Goal: Task Accomplishment & Management: Manage account settings

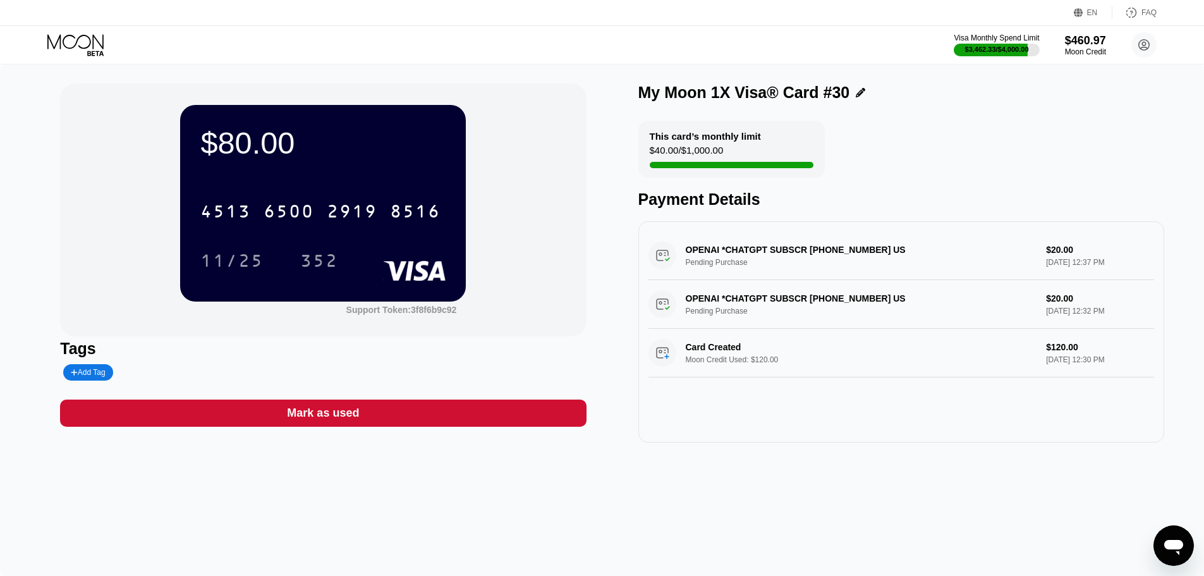
click at [6, 18] on div "EN Language Select an item Save FAQ" at bounding box center [602, 13] width 1204 height 26
click at [72, 38] on icon at bounding box center [76, 45] width 59 height 22
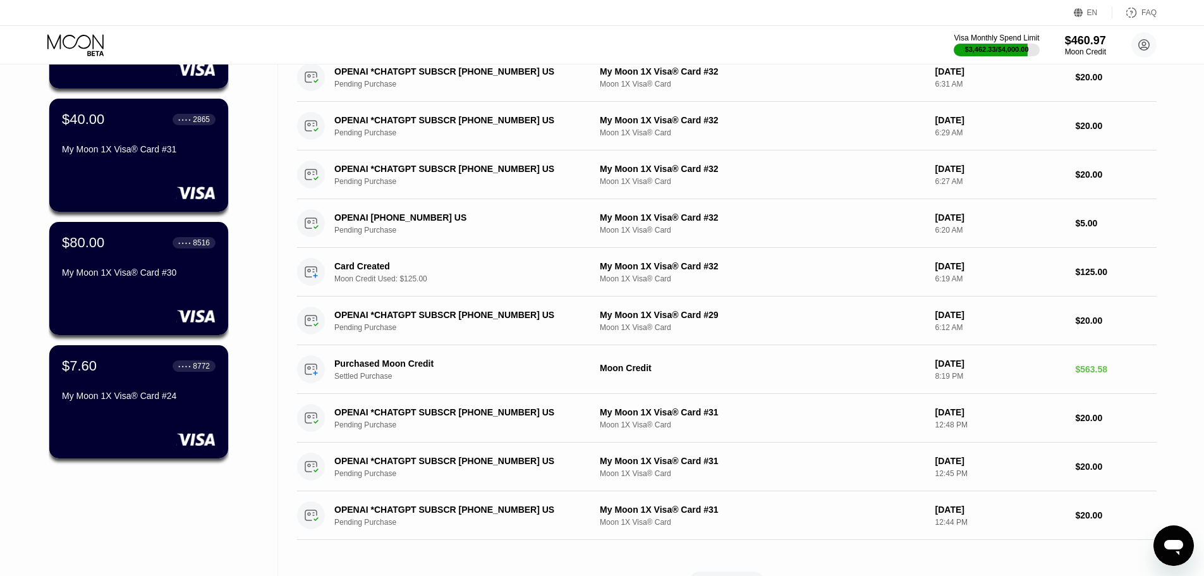
scroll to position [190, 0]
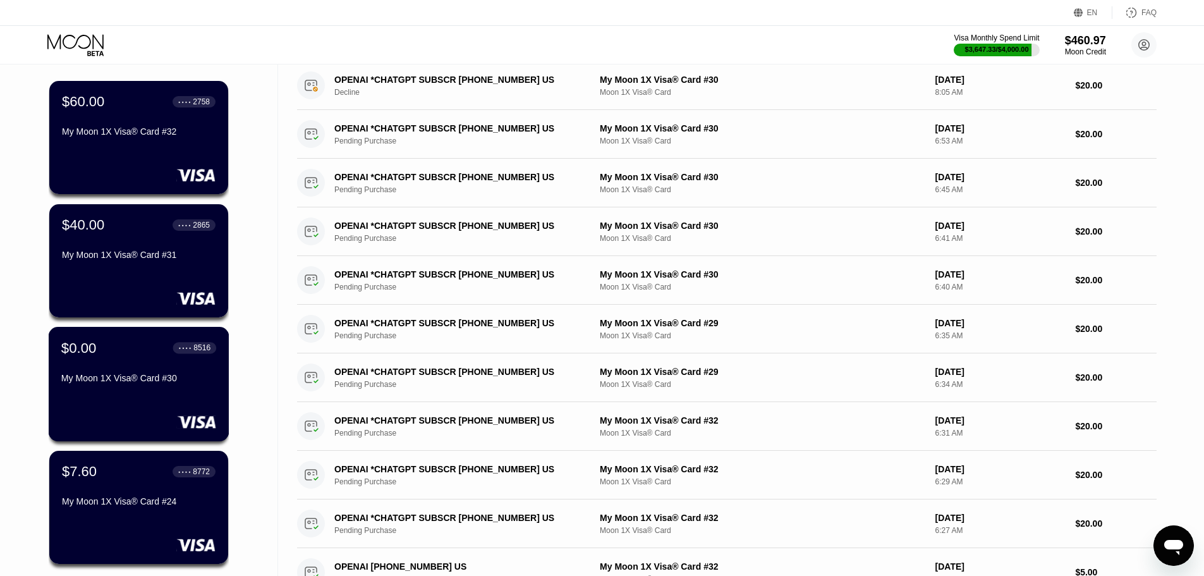
scroll to position [63, 0]
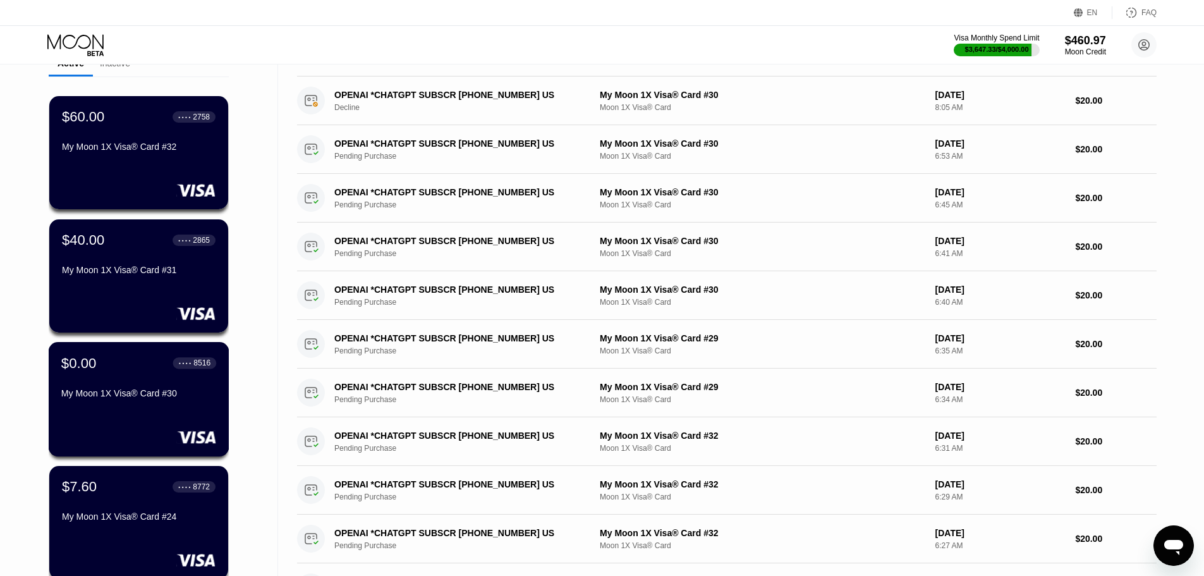
click at [100, 380] on div "$0.00 ● ● ● ● 8516 My Moon 1X Visa® Card #30" at bounding box center [138, 379] width 155 height 49
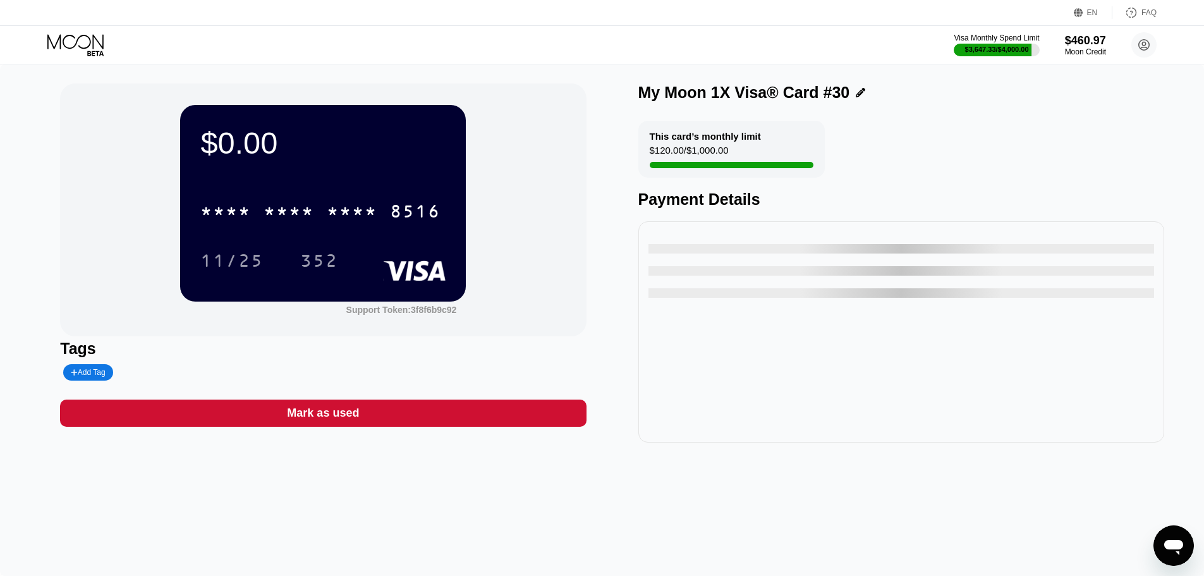
click at [264, 411] on div "Mark as used" at bounding box center [323, 412] width 526 height 27
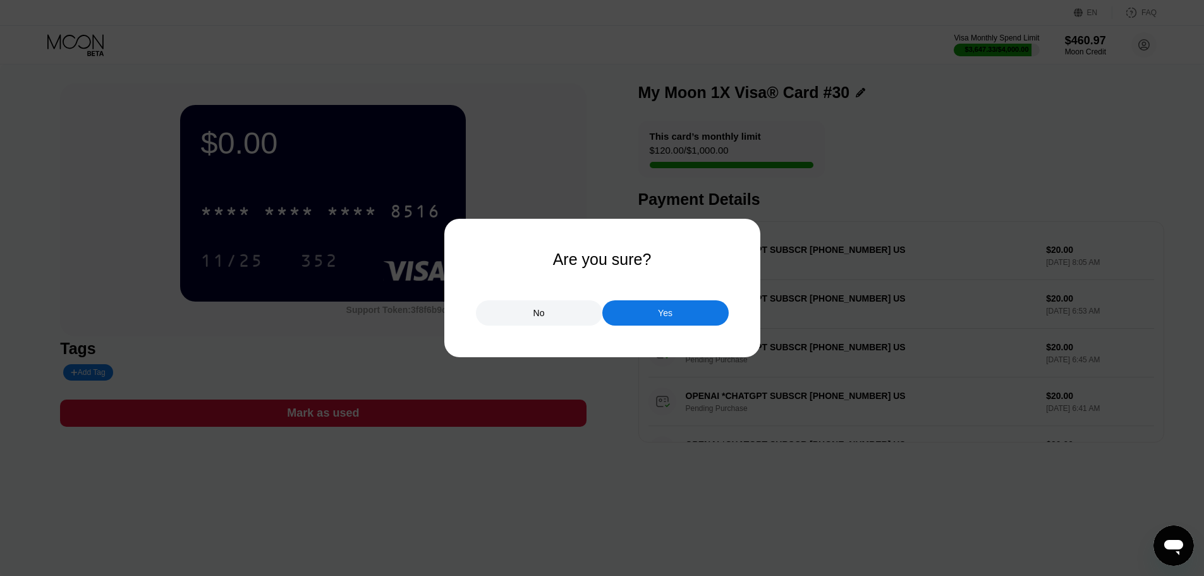
click at [680, 313] on div "Yes" at bounding box center [665, 312] width 126 height 25
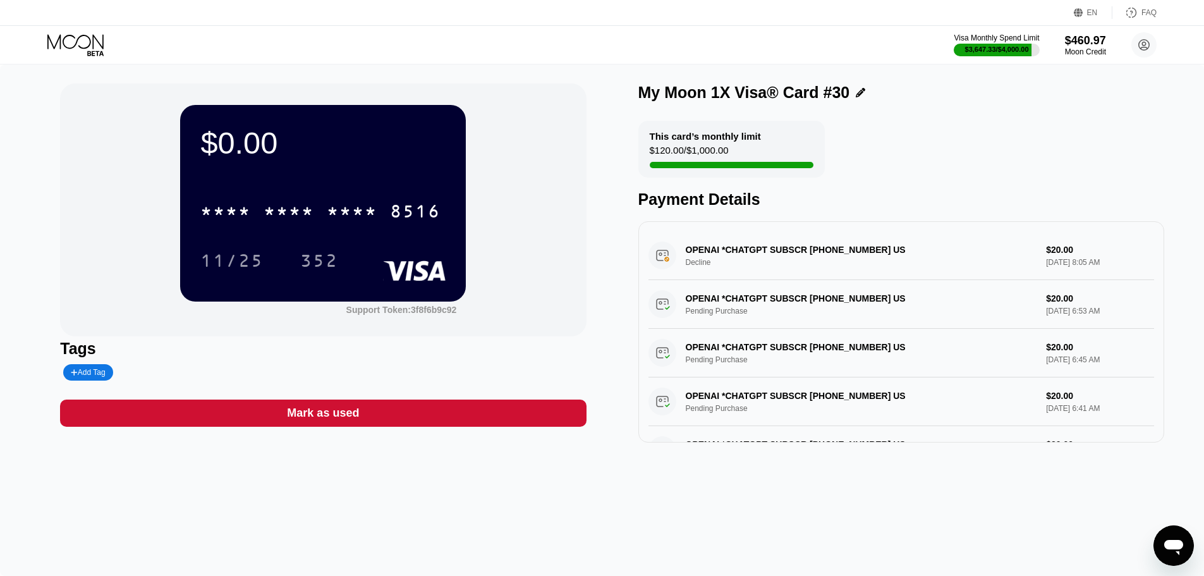
click at [64, 33] on body "EN Language Select an item Save FAQ Visa Monthly Spend Limit $3,647.33 / $4,000…" at bounding box center [602, 288] width 1204 height 576
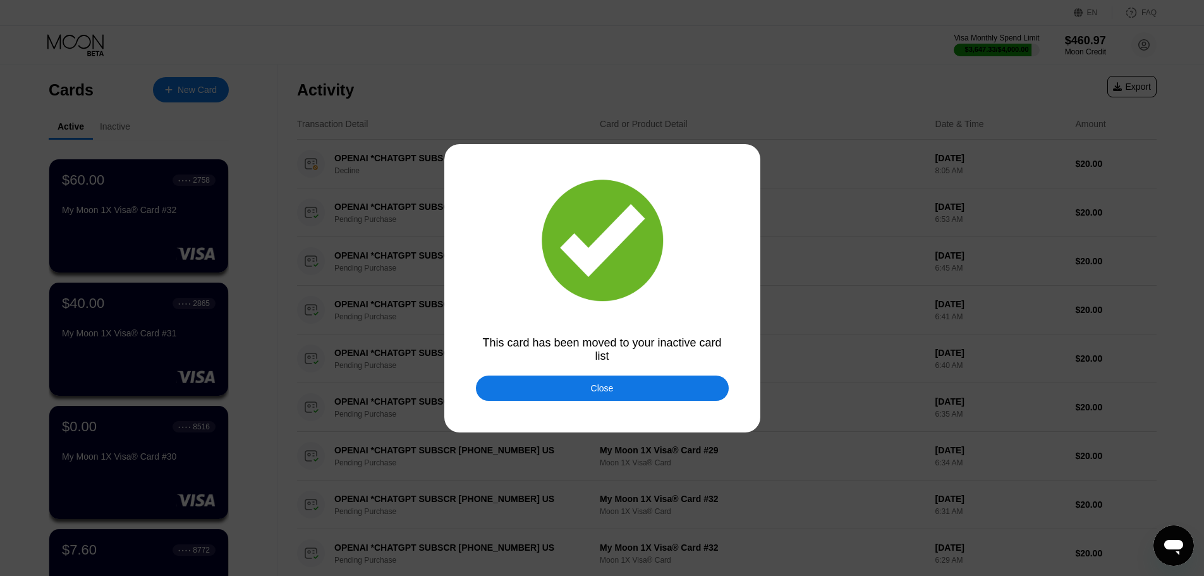
click at [530, 396] on div "Close" at bounding box center [602, 387] width 253 height 25
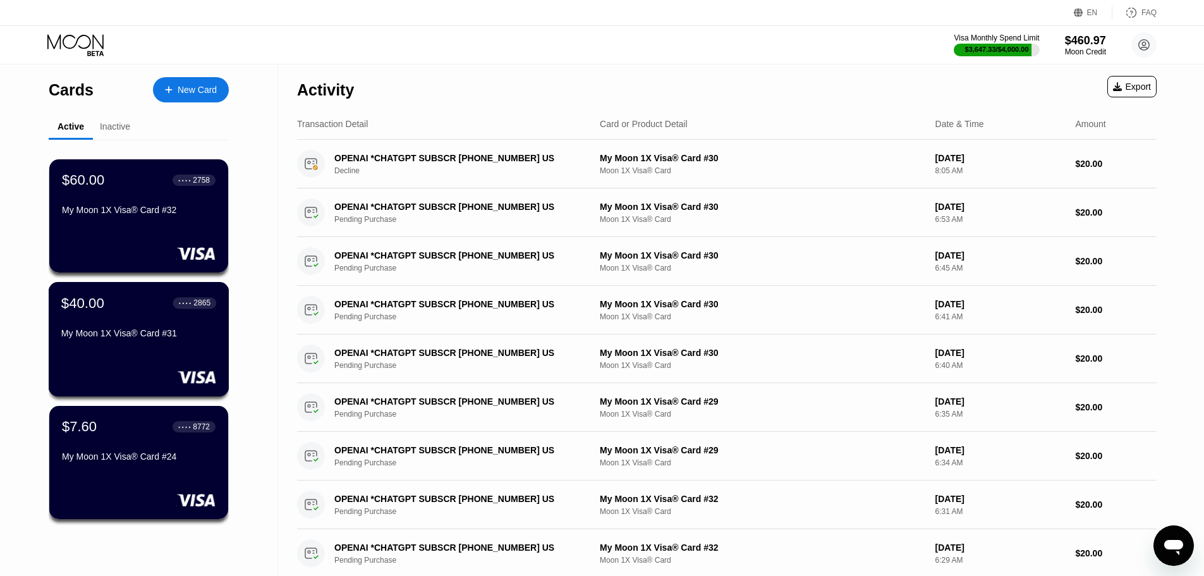
click at [125, 343] on div "My Moon 1X Visa® Card #31" at bounding box center [138, 335] width 155 height 15
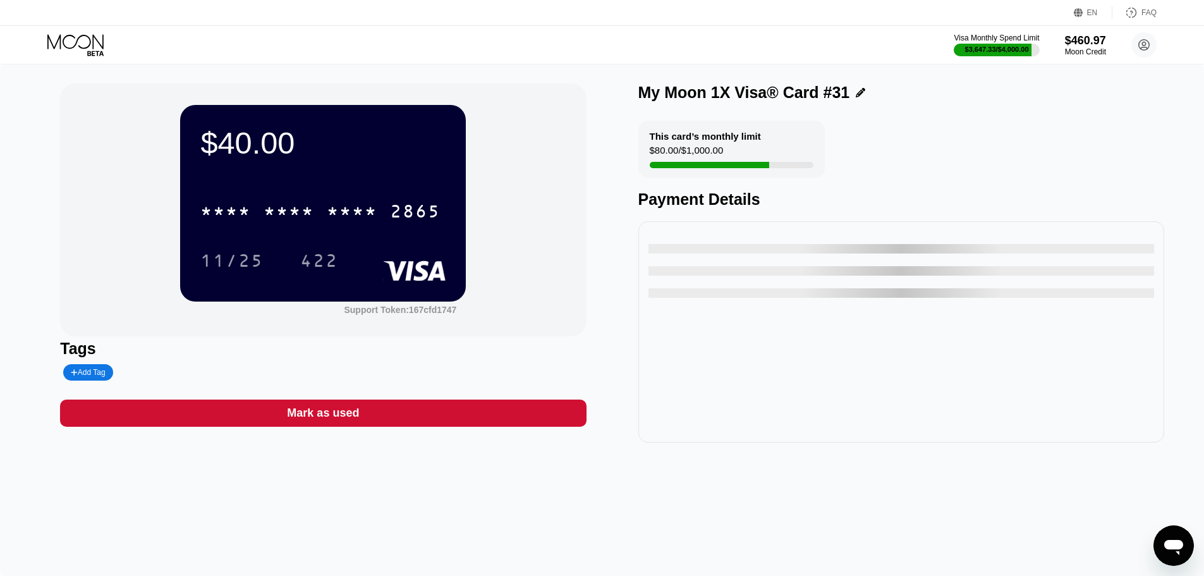
click at [223, 194] on div "* * * * * * * * * * * * 2865" at bounding box center [322, 207] width 245 height 43
click at [230, 201] on div "* * * * * * * * * * * * 2865" at bounding box center [320, 211] width 255 height 32
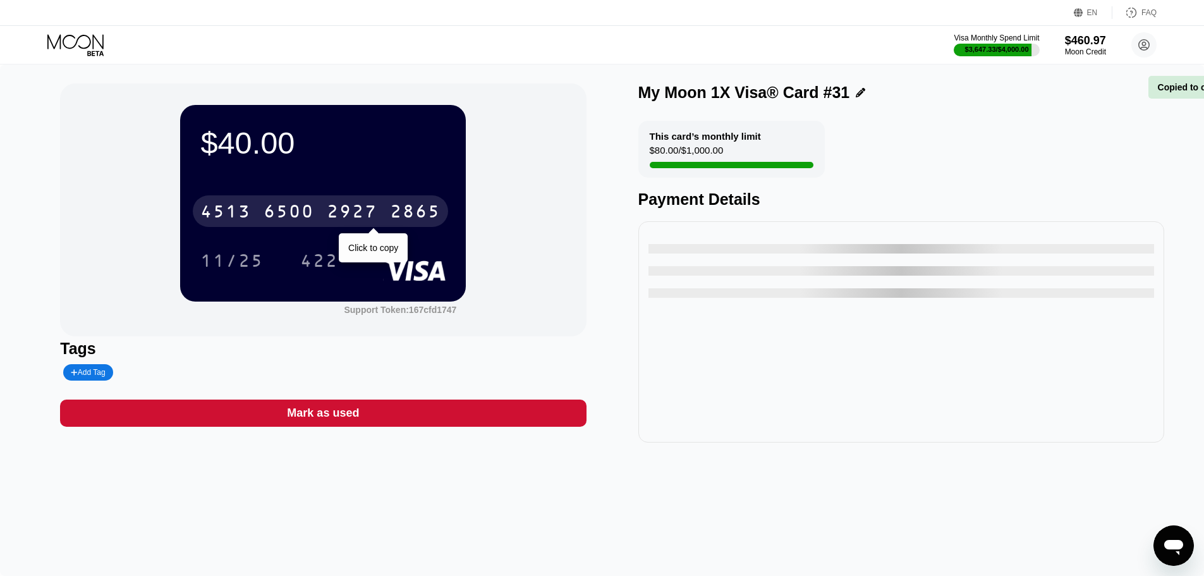
click at [230, 202] on div "4513 6500 2927 2865" at bounding box center [320, 211] width 255 height 32
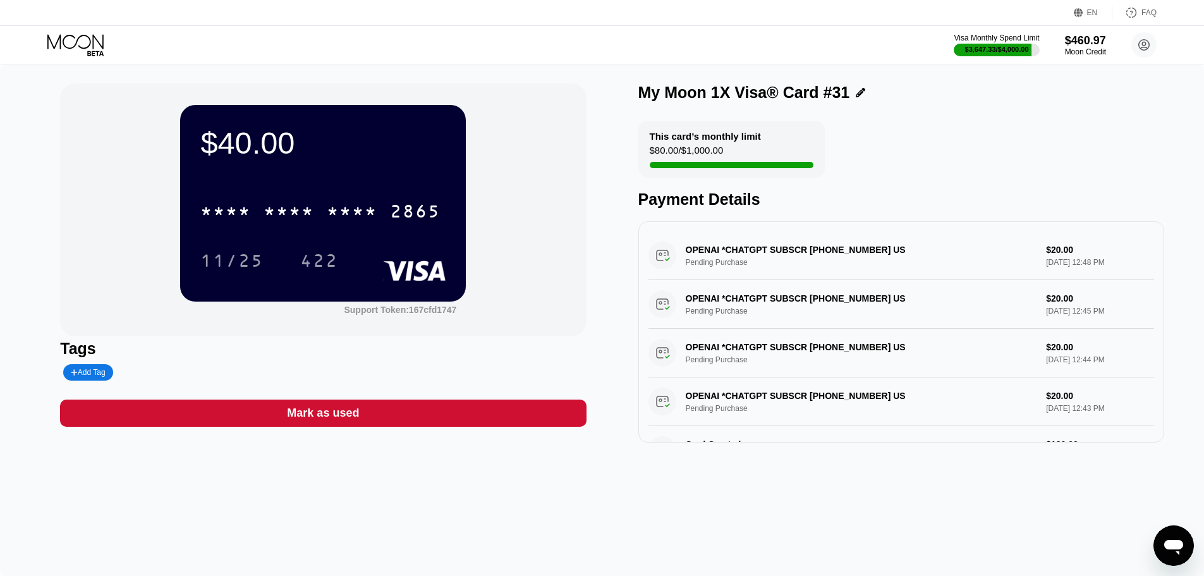
click at [906, 504] on div "$40.00 * * * * * * * * * * * * 2865 11/25 422 Support Token: 167cfd1747 Tags Ad…" at bounding box center [602, 319] width 1204 height 511
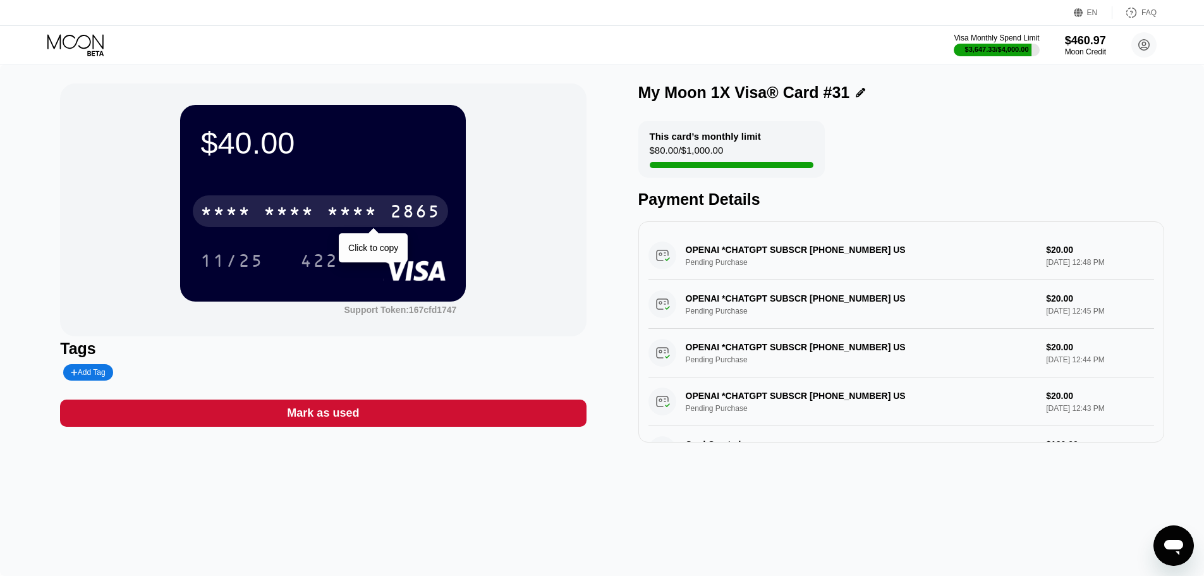
click at [272, 201] on div "* * * * * * * * * * * * 2865" at bounding box center [320, 211] width 255 height 32
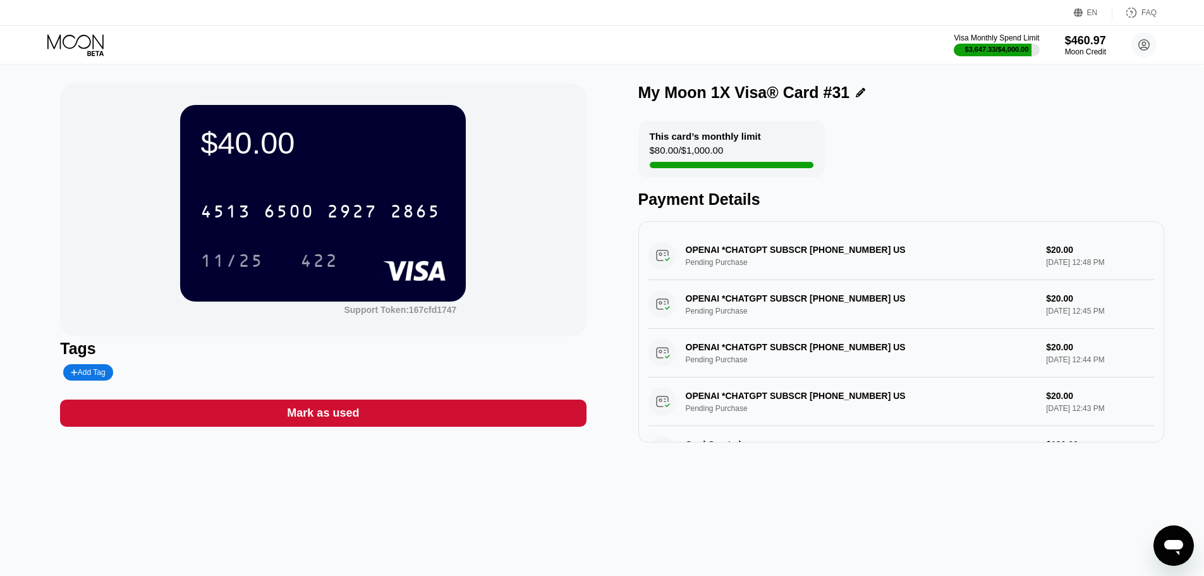
click at [894, 167] on div "This card’s monthly limit $80.00 / $1,000.00 Payment Details" at bounding box center [901, 165] width 526 height 88
click at [342, 227] on div "4513 6500 2927 2865" at bounding box center [320, 211] width 255 height 32
click at [615, 204] on div "$40.00 * * * * * * * * * * * * 2865 11/25 422 Support Token: 167cfd1747 Tags Ad…" at bounding box center [602, 262] width 1084 height 359
click at [518, 402] on div "$0.00 * * * * * * * * * * * * 2865 11/25 422 Support Token: 167cfd1747 Tags Add…" at bounding box center [323, 262] width 526 height 359
click at [530, 415] on div "Mark as used" at bounding box center [323, 412] width 526 height 27
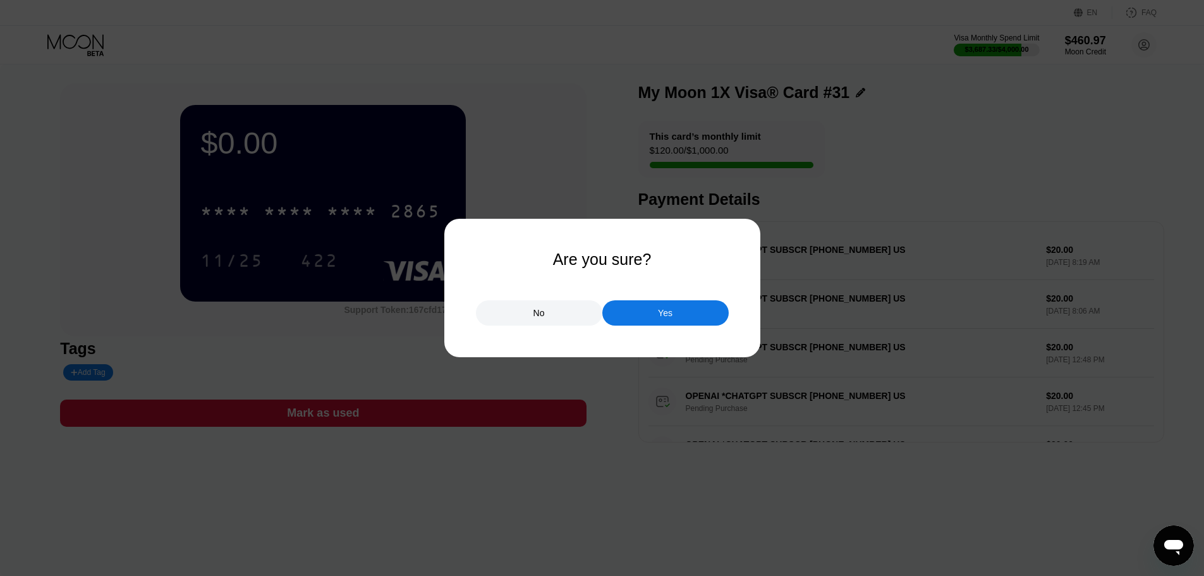
click at [595, 301] on div "No Yes" at bounding box center [602, 307] width 253 height 38
click at [562, 321] on div "No" at bounding box center [539, 312] width 126 height 25
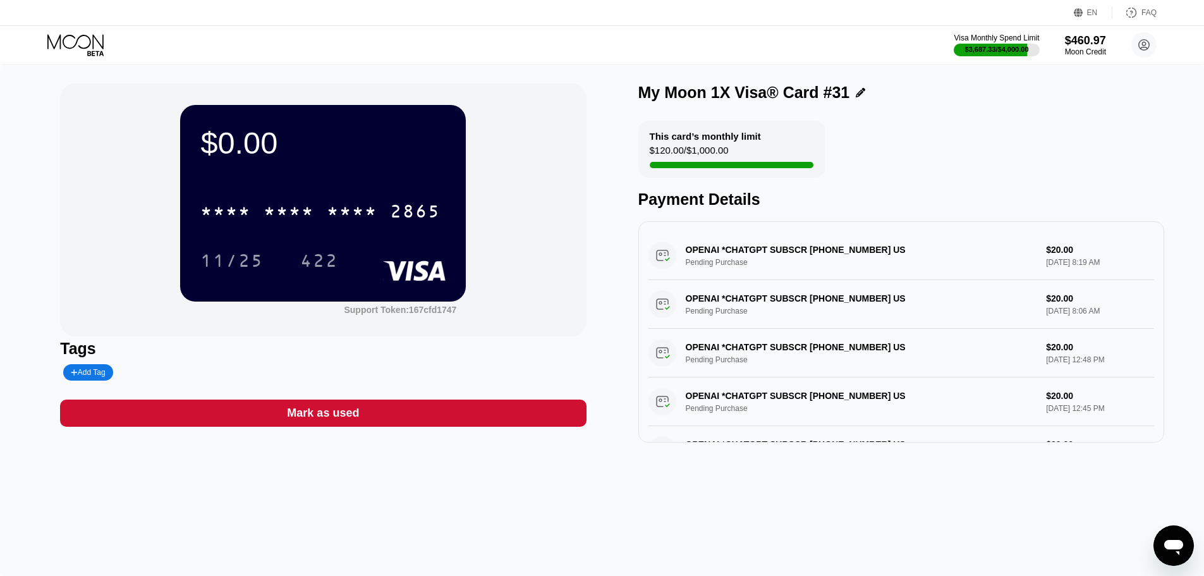
click at [439, 398] on div "$0.00 * * * * * * * * * * * * 2865 11/25 422 Support Token: 167cfd1747 Tags Add…" at bounding box center [323, 262] width 526 height 359
click at [442, 427] on div "Mark as used" at bounding box center [323, 412] width 526 height 27
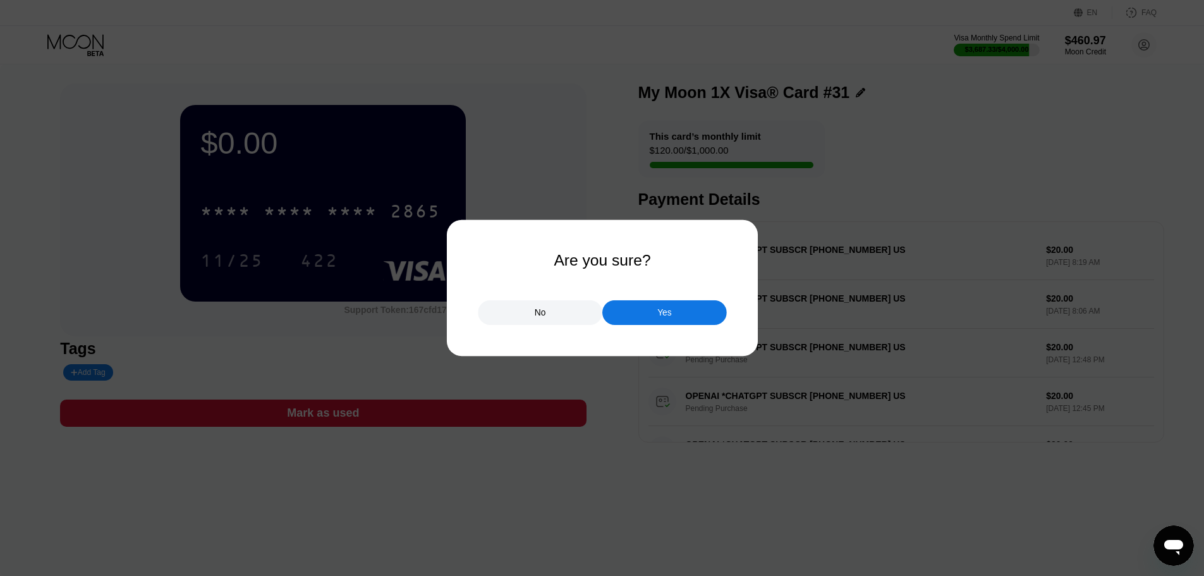
click at [652, 296] on div "No Yes" at bounding box center [602, 306] width 249 height 37
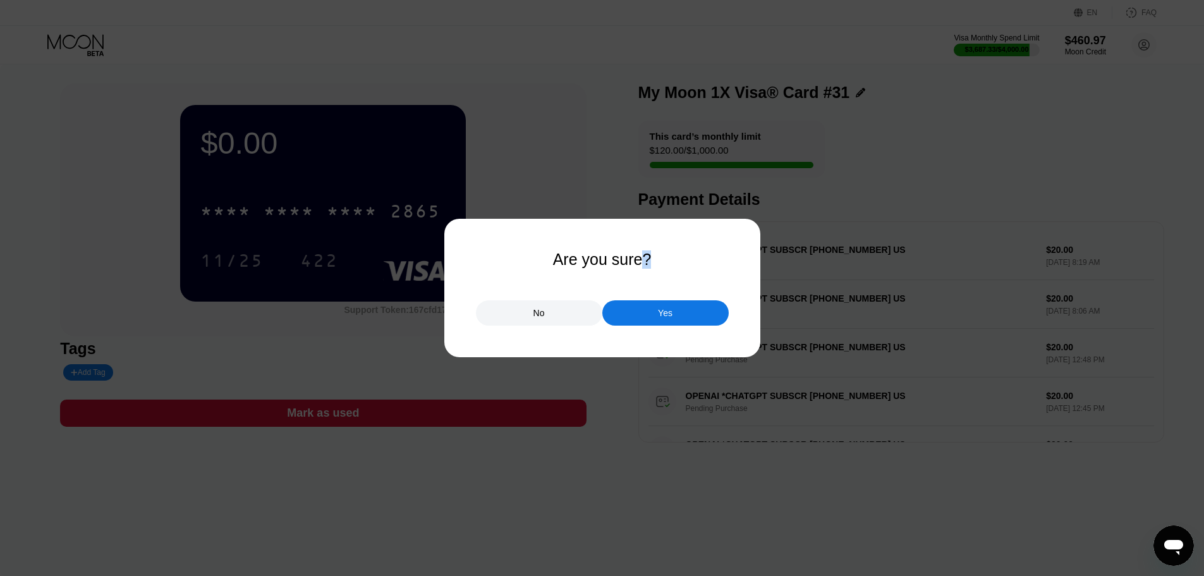
click at [652, 296] on div "No Yes" at bounding box center [602, 307] width 253 height 38
click at [652, 301] on div "Yes" at bounding box center [665, 312] width 126 height 25
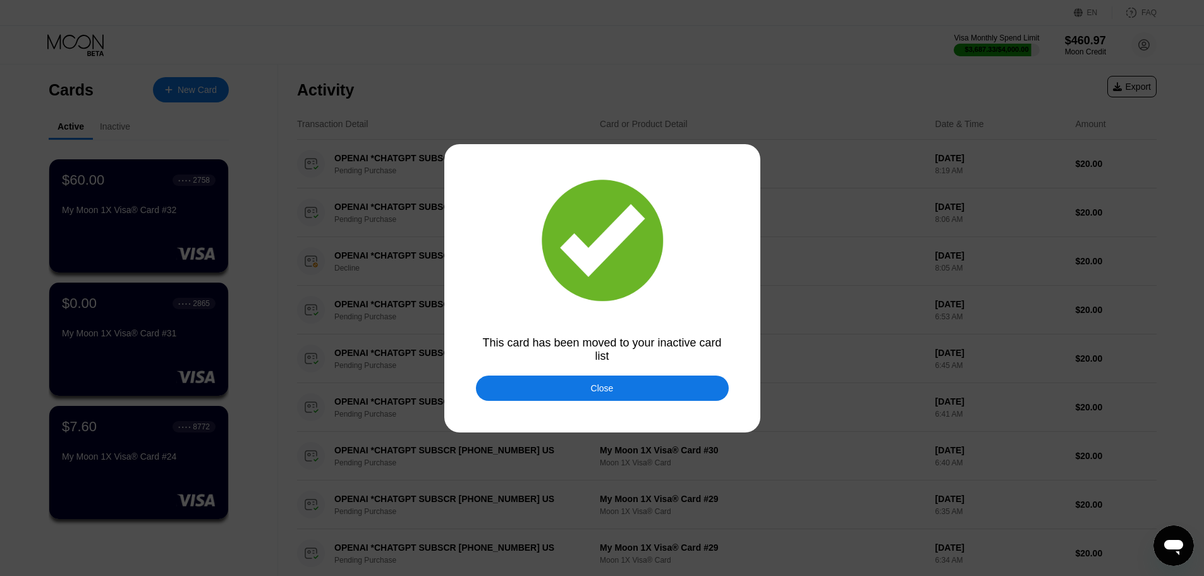
click at [579, 380] on div "Close" at bounding box center [602, 387] width 253 height 25
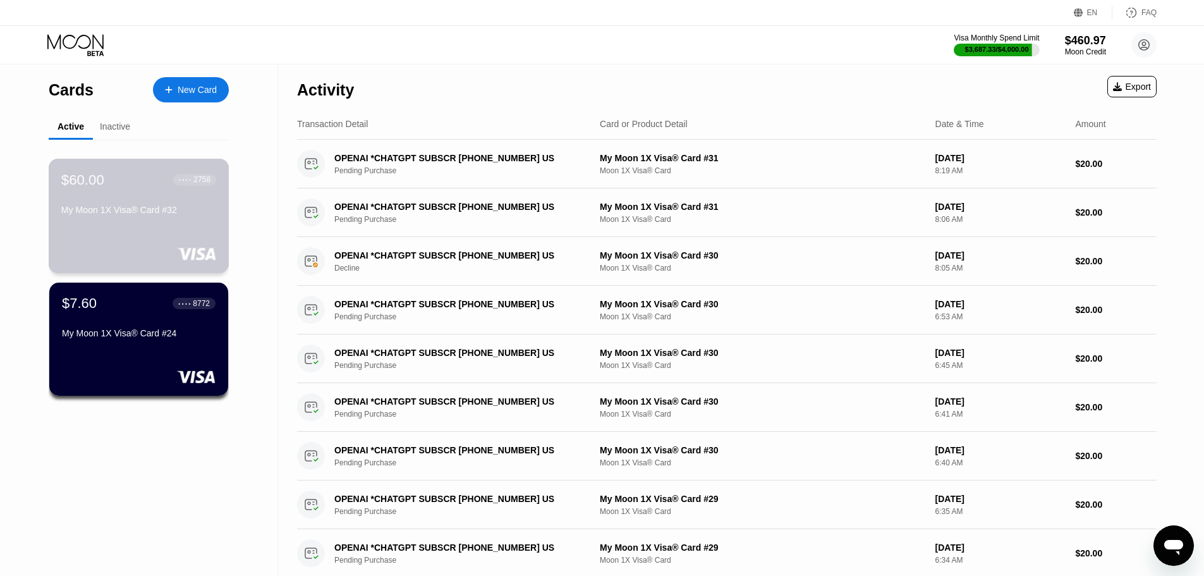
click at [148, 244] on div "$60.00 ● ● ● ● 2758 My Moon 1X Visa® Card #32" at bounding box center [139, 216] width 181 height 114
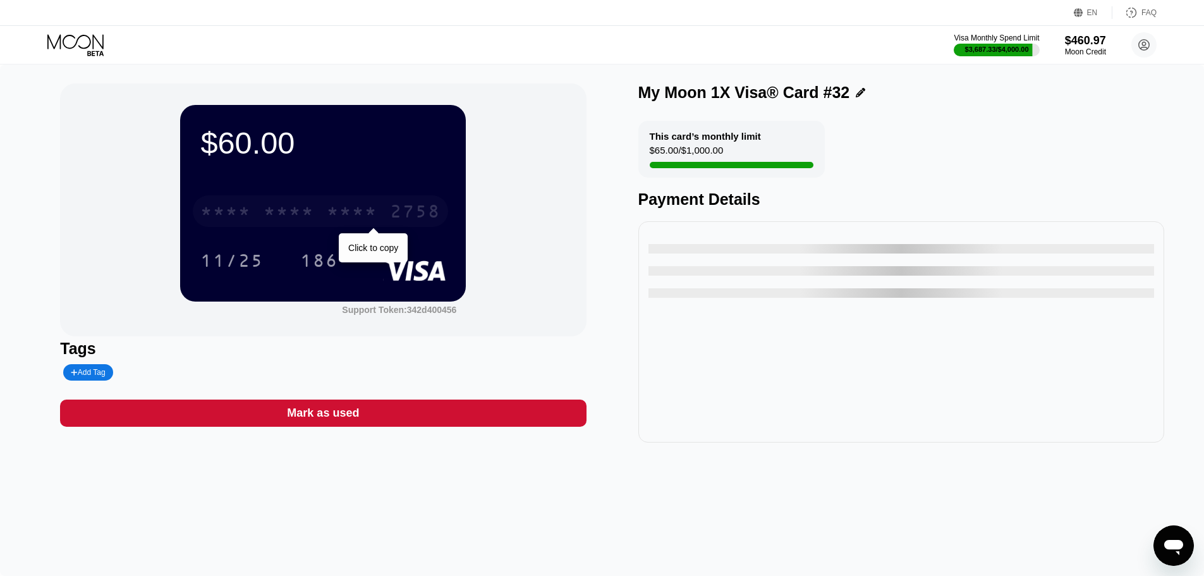
click at [339, 209] on div "* * * *" at bounding box center [352, 213] width 51 height 20
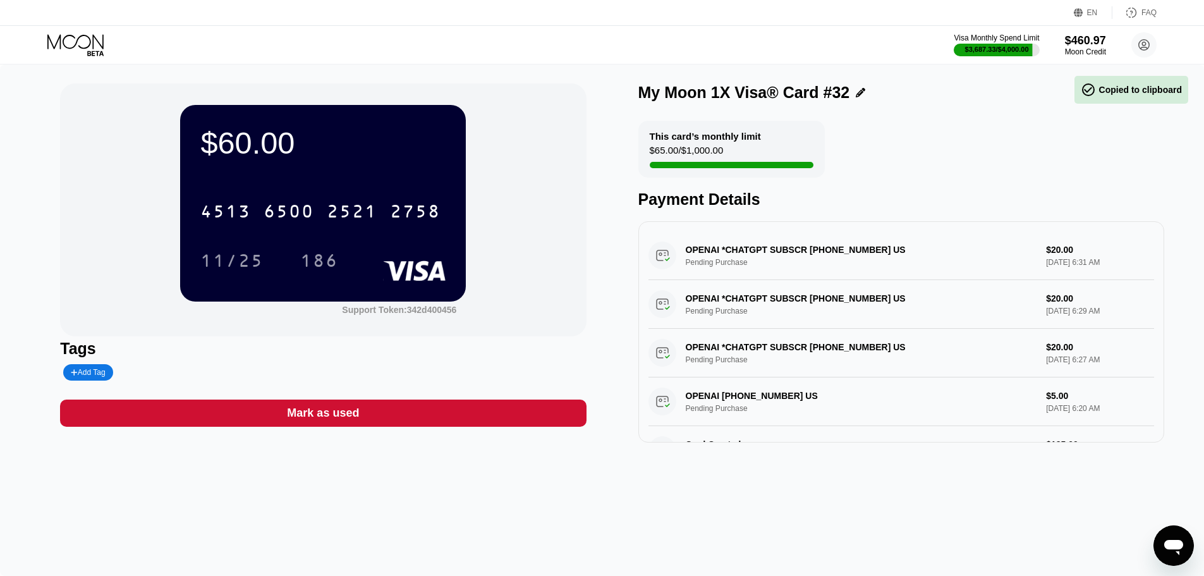
click at [615, 223] on div "$60.00 4513 6500 2521 2758 11/25 186 Support Token: 342d400456 Tags Add Tag Mar…" at bounding box center [602, 262] width 1084 height 359
click at [80, 49] on icon at bounding box center [76, 45] width 59 height 22
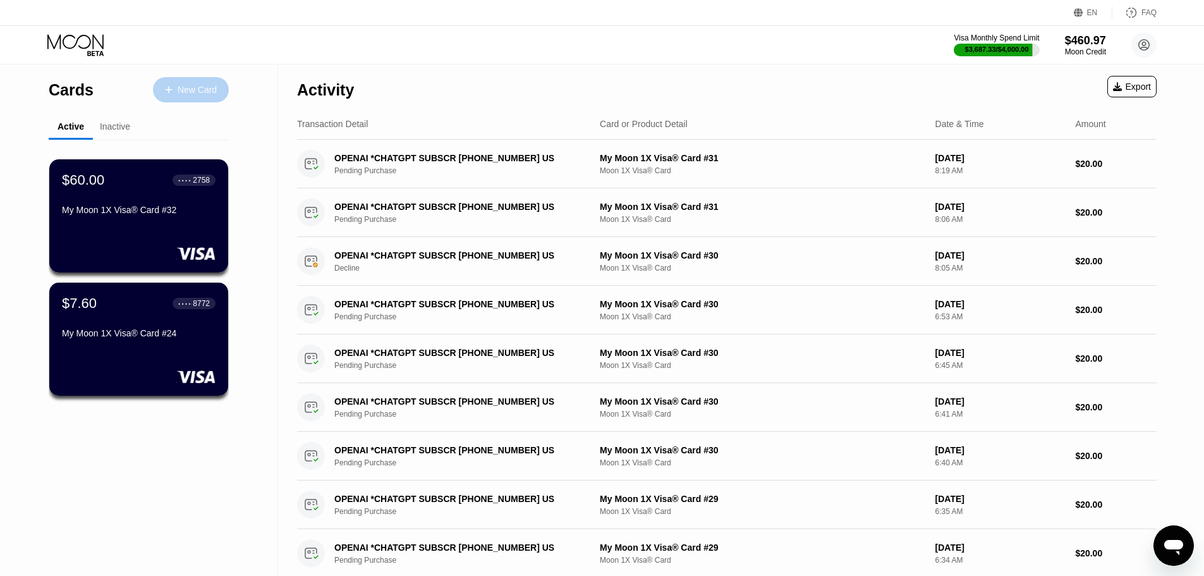
click at [183, 98] on div "New Card" at bounding box center [191, 89] width 76 height 25
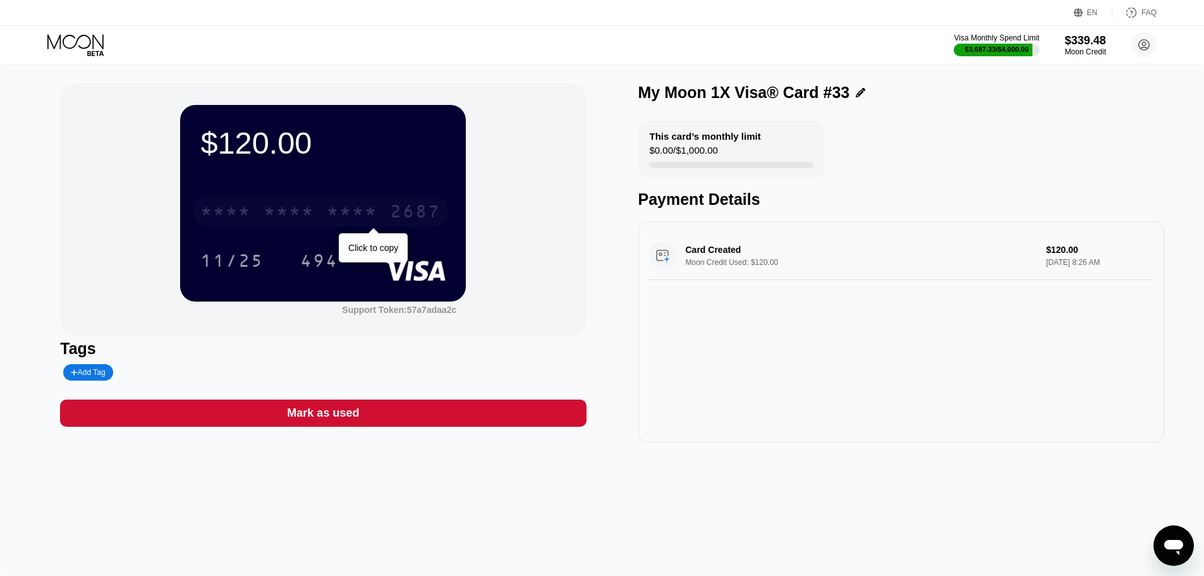
click at [351, 227] on div "* * * * * * * * * * * * 2687" at bounding box center [320, 211] width 255 height 32
click at [306, 217] on div "6500" at bounding box center [289, 213] width 51 height 20
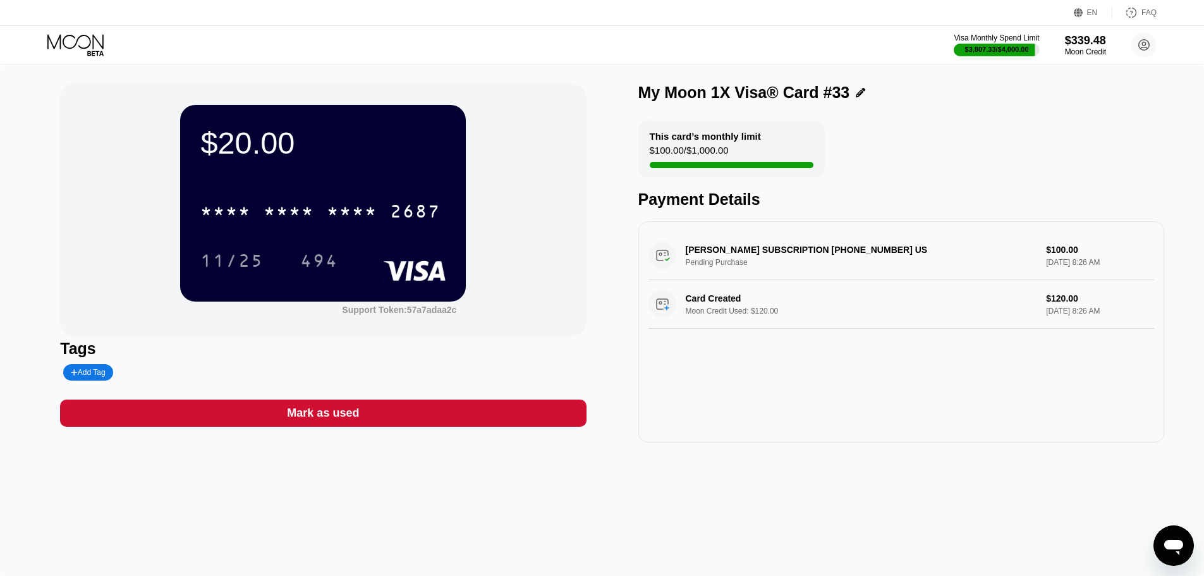
click at [295, 214] on div "* * * *" at bounding box center [289, 213] width 51 height 20
click at [0, 458] on div "$20.00 4513 6500 2436 2687 11/25 494 Support Token: 57a7adaa2c Tags Add Tag Mar…" at bounding box center [602, 319] width 1204 height 511
click at [335, 454] on div "$20.00 4513 6500 2436 2687 11/25 494 Support Token: 57a7adaa2c Tags Add Tag Mar…" at bounding box center [602, 319] width 1204 height 511
click at [337, 420] on div "Mark as used" at bounding box center [323, 413] width 72 height 15
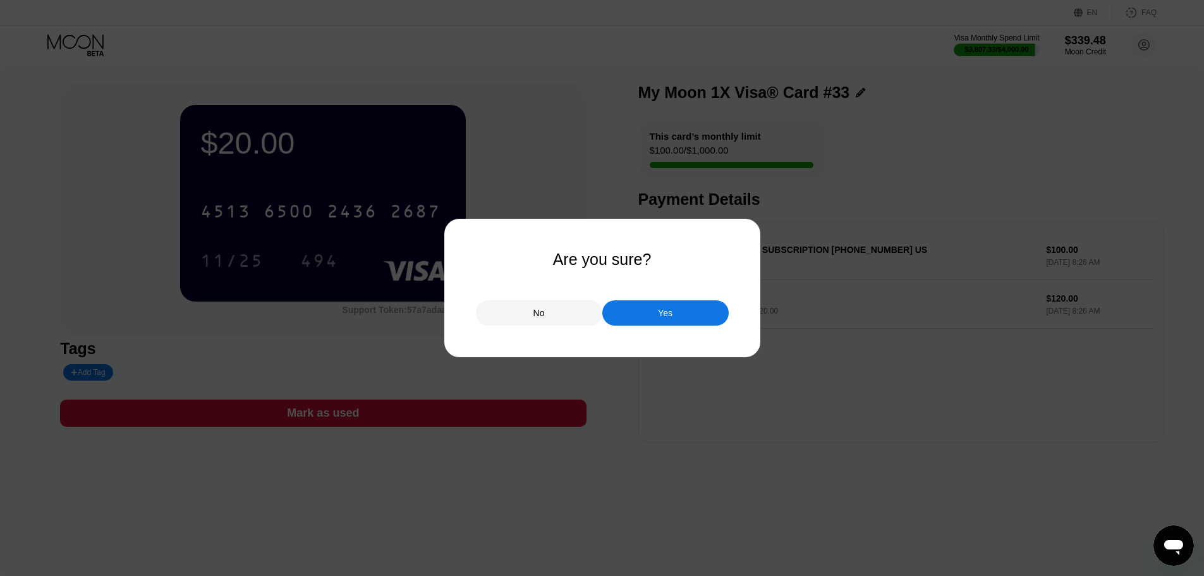
click at [618, 322] on div "Yes" at bounding box center [665, 312] width 126 height 25
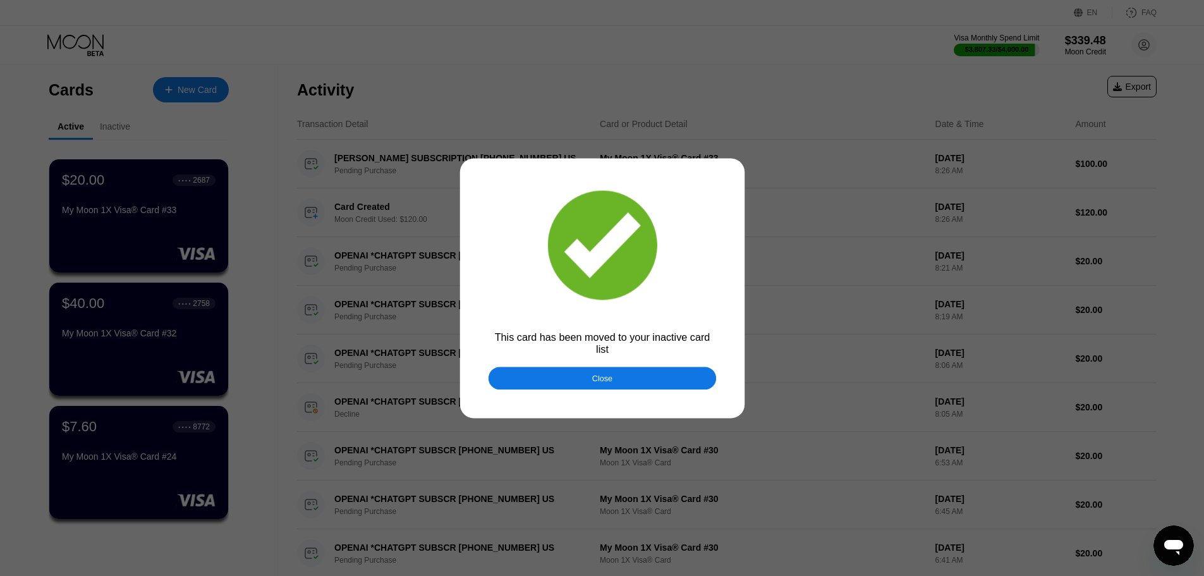
click at [90, 44] on div at bounding box center [606, 288] width 1213 height 576
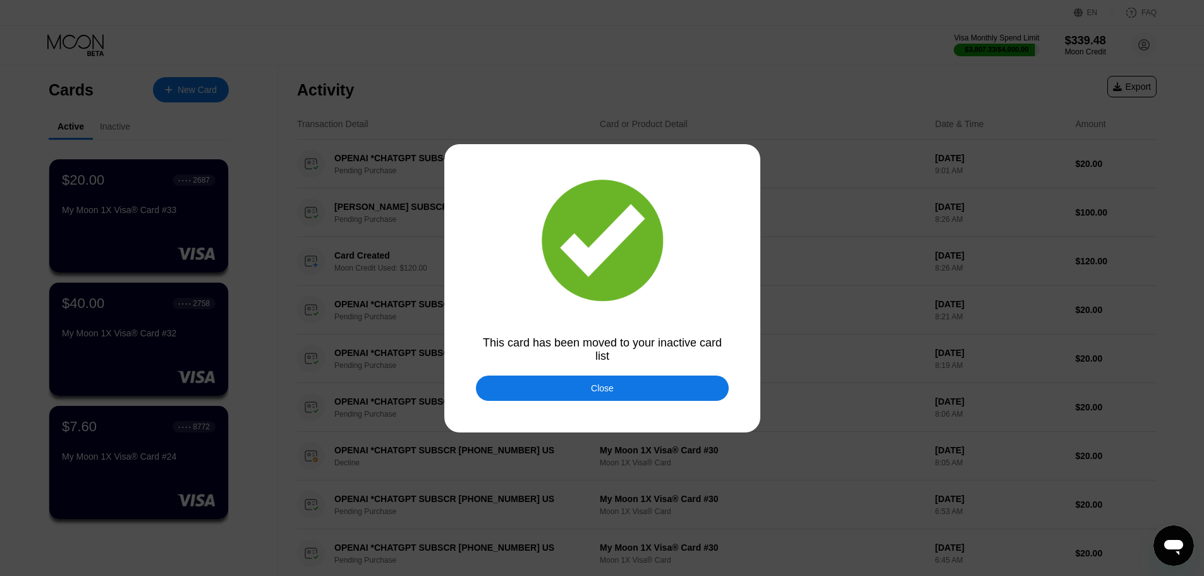
click at [568, 383] on div "Close" at bounding box center [602, 387] width 253 height 25
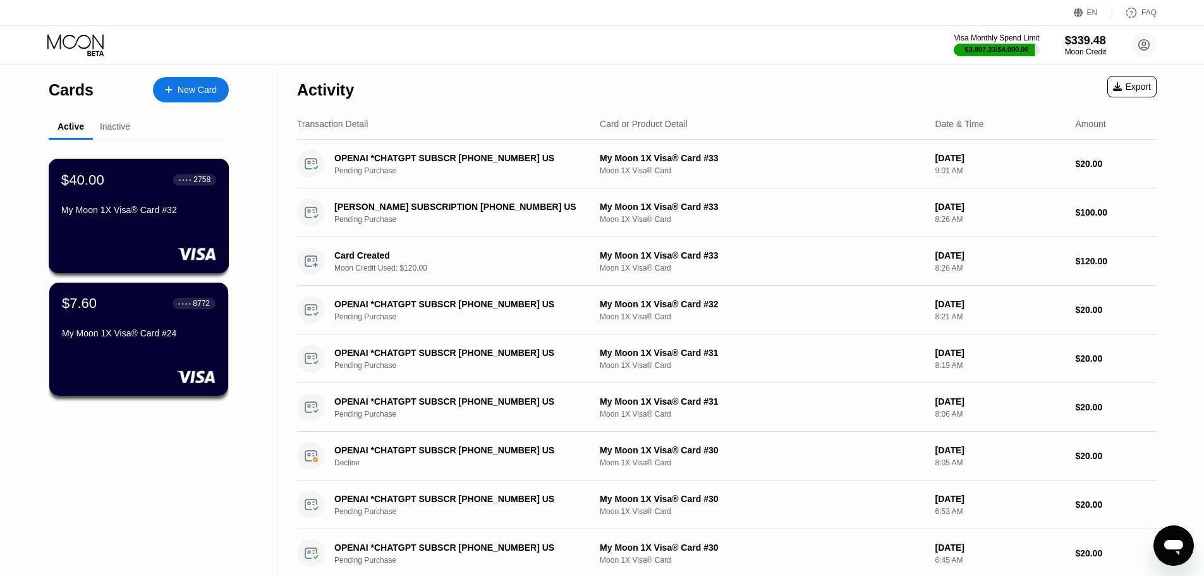
click at [87, 200] on div "$40.00 ● ● ● ● 2758 My Moon 1X Visa® Card #32" at bounding box center [138, 195] width 155 height 49
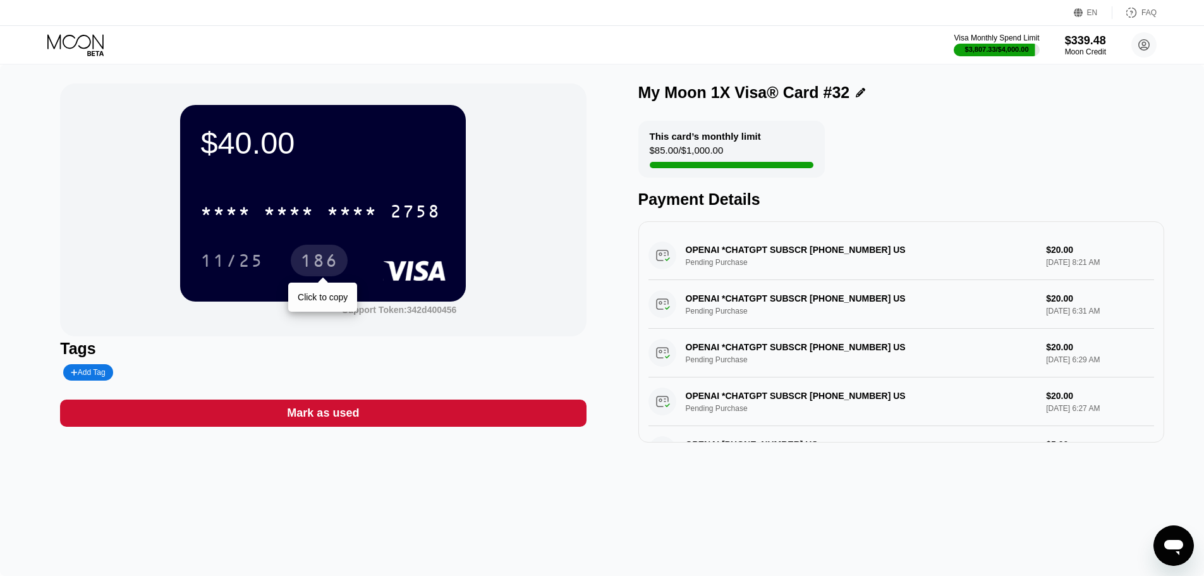
click at [322, 215] on div "* * * * * * * * * * * * 2758" at bounding box center [320, 211] width 255 height 32
click at [657, 471] on div "$40.00 4513 6500 2521 2758 11/25 186 Support Token: 342d400456 Tags Add Tag Mar…" at bounding box center [602, 319] width 1204 height 511
click at [639, 209] on div "Payment Details" at bounding box center [901, 199] width 526 height 18
click at [362, 417] on div "Mark as used" at bounding box center [323, 412] width 526 height 27
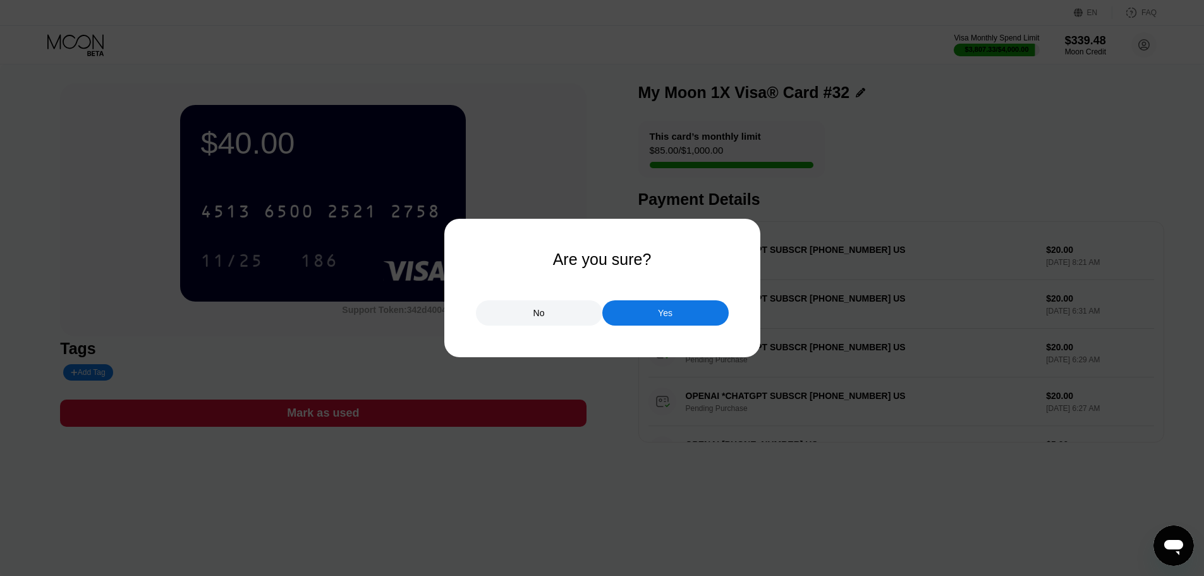
click at [512, 329] on div at bounding box center [606, 288] width 1213 height 576
click at [521, 324] on div "No" at bounding box center [539, 312] width 126 height 25
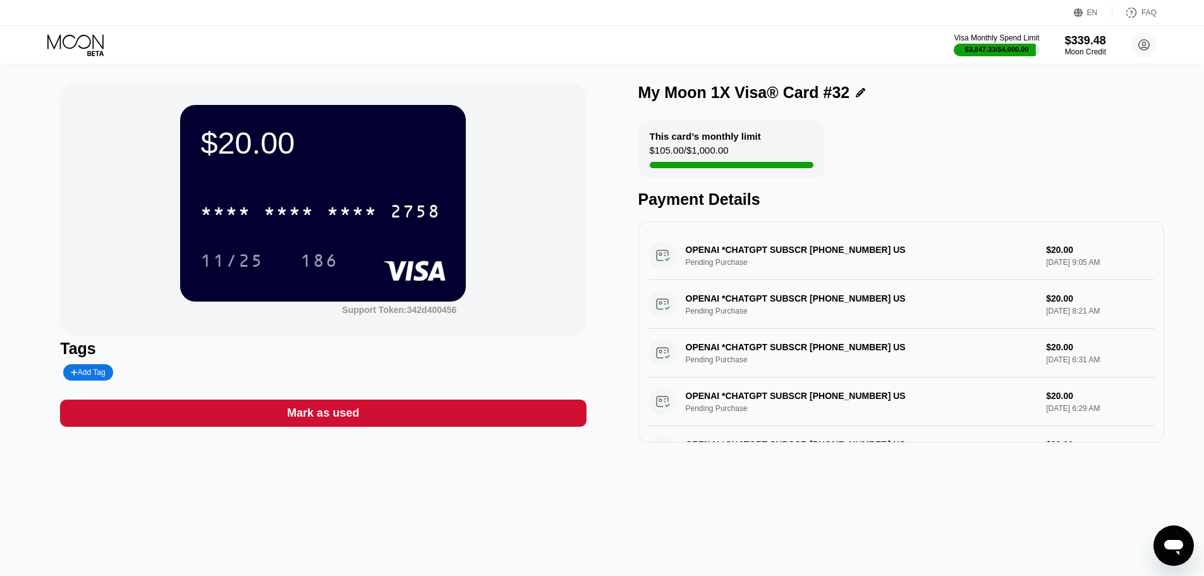
click at [878, 155] on div "This card’s monthly limit $105.00 / $1,000.00 Payment Details" at bounding box center [901, 165] width 526 height 88
click at [100, 36] on icon at bounding box center [76, 45] width 59 height 22
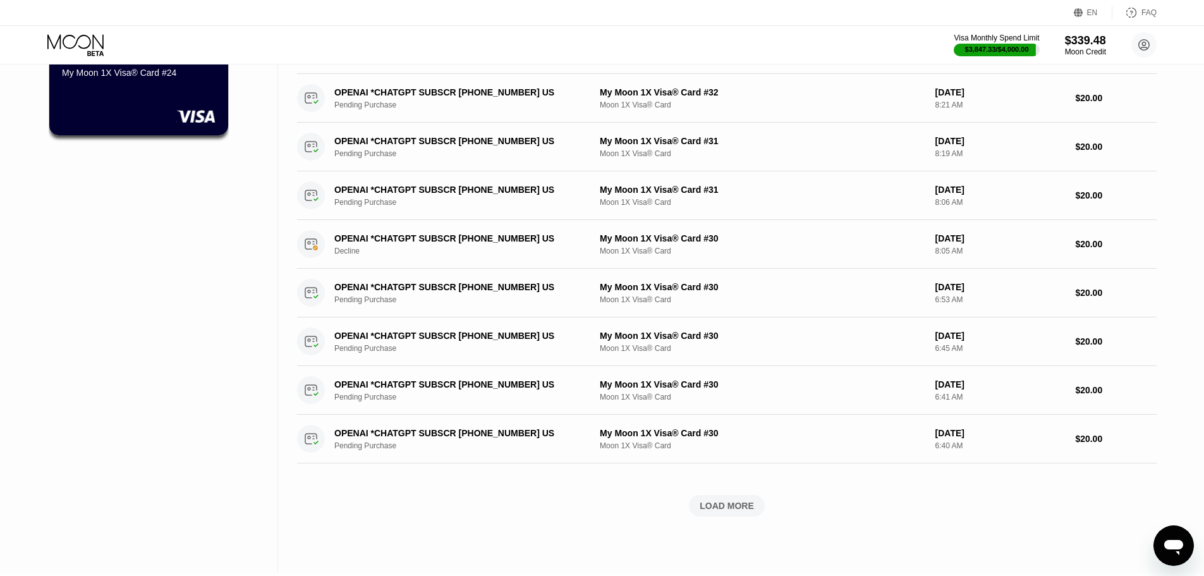
scroll to position [379, 0]
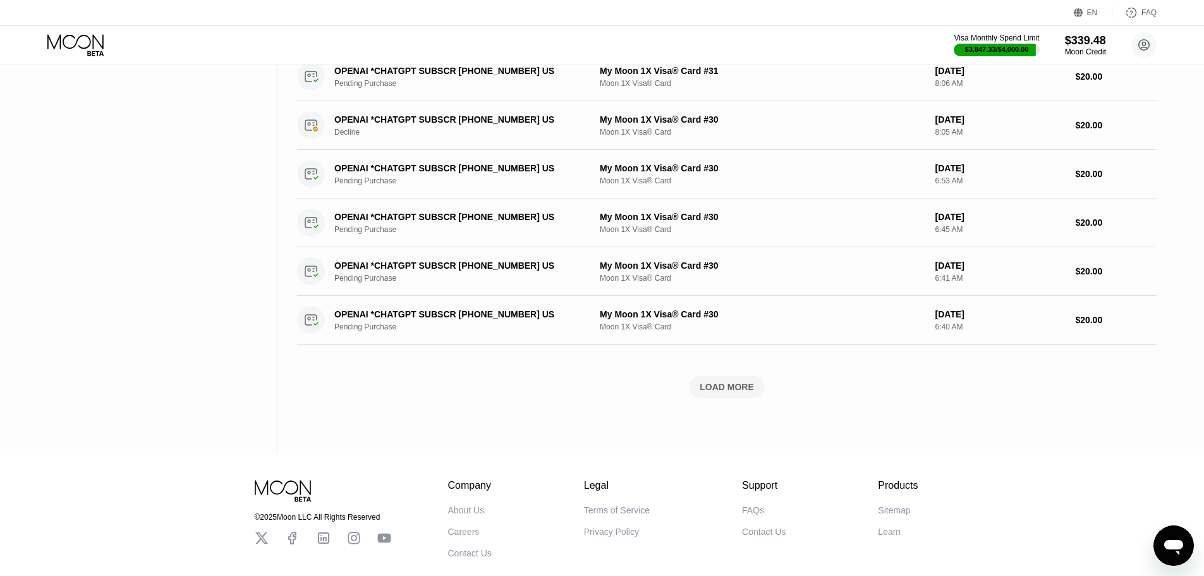
click at [724, 399] on div "Activity Export Transaction Detail Card or Product Detail Date & Time Amount OP…" at bounding box center [727, 49] width 860 height 728
click at [724, 396] on div "LOAD MORE" at bounding box center [727, 386] width 76 height 21
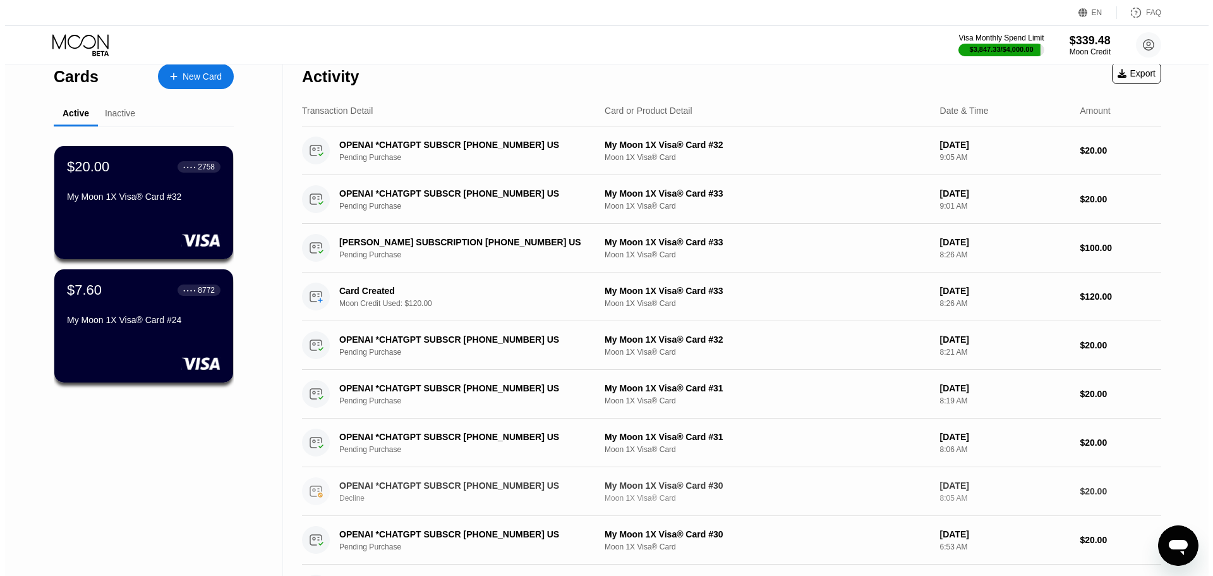
scroll to position [0, 0]
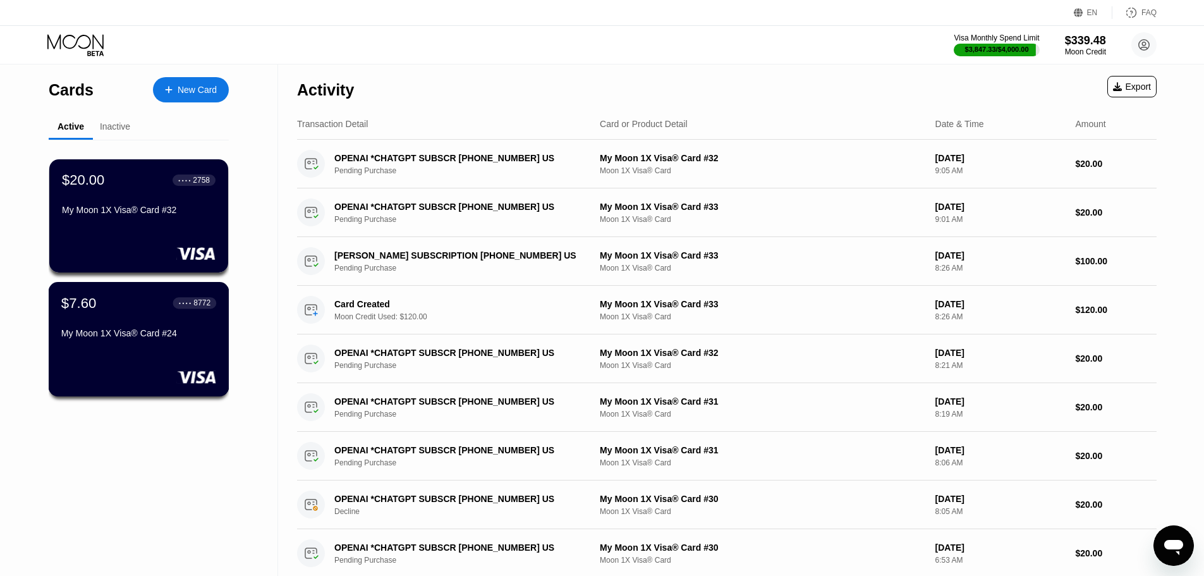
click at [148, 210] on div "My Moon 1X Visa® Card #32" at bounding box center [139, 210] width 154 height 10
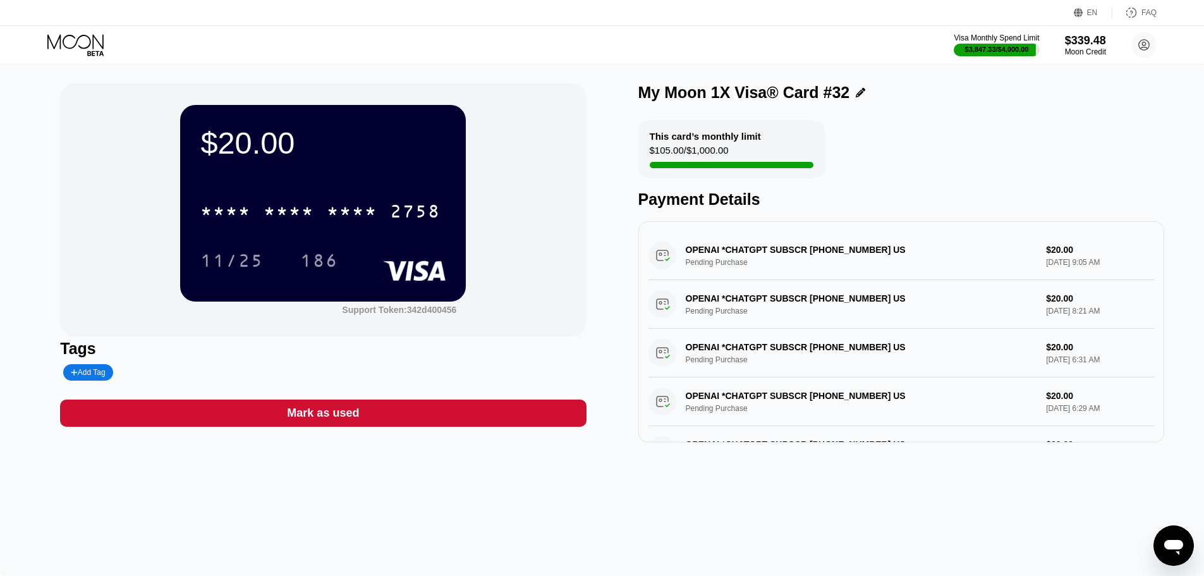
click at [238, 231] on div "* * * * * * * * * * * * 2758 11/25 186" at bounding box center [322, 223] width 245 height 75
click at [260, 219] on div "* * * * * * * * * * * * 2758" at bounding box center [320, 211] width 255 height 32
click at [739, 466] on div "$20.00 4513 6500 2521 2758 11/25 186 Support Token: 342d400456 Tags Add Tag Mar…" at bounding box center [602, 319] width 1204 height 511
click at [708, 536] on div "$20.00 4513 6500 2521 2758 11/25 186 Support Token: 342d400456 Tags Add Tag Mar…" at bounding box center [602, 319] width 1204 height 511
click at [345, 442] on div "$20.00 4513 6500 2521 2758 11/25 186 Support Token: 342d400456 Tags Add Tag Mar…" at bounding box center [323, 262] width 526 height 359
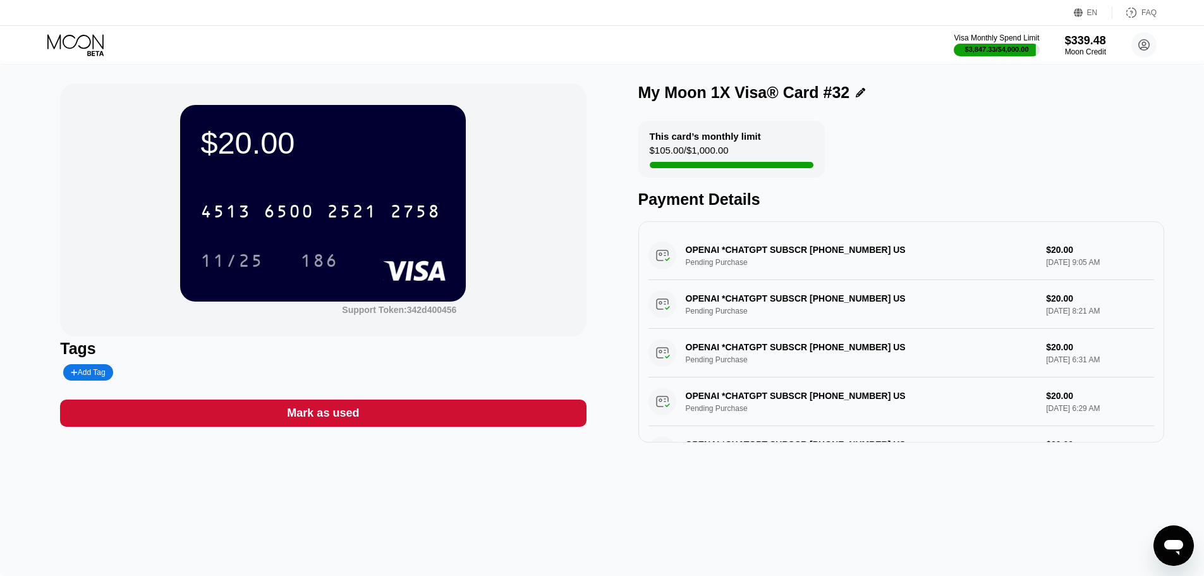
click at [343, 420] on div "Mark as used" at bounding box center [323, 413] width 72 height 15
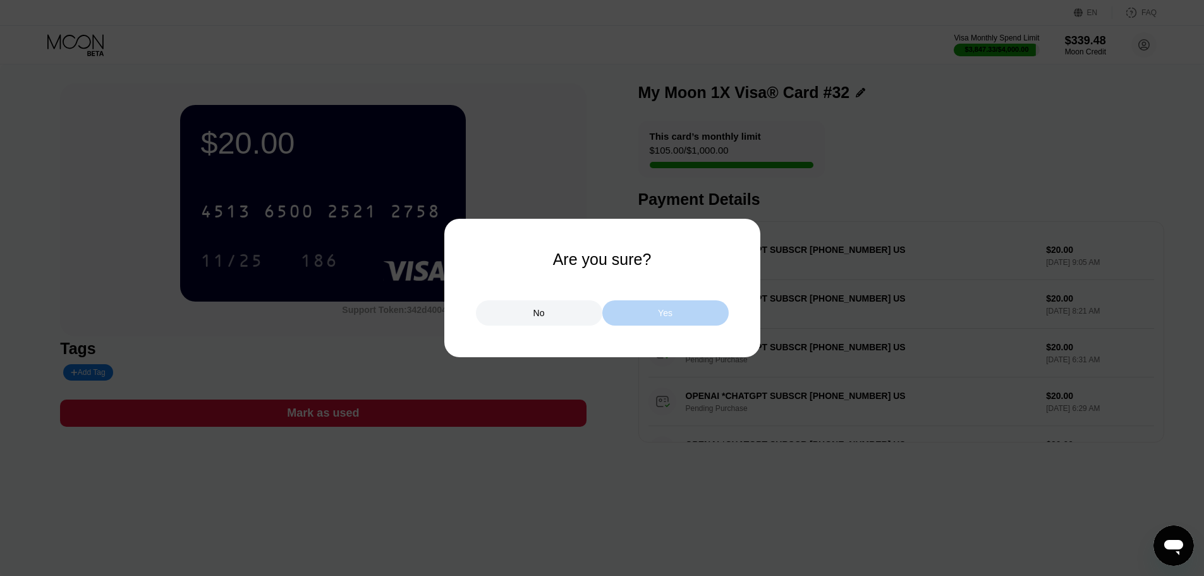
click at [655, 303] on div "Yes" at bounding box center [665, 312] width 126 height 25
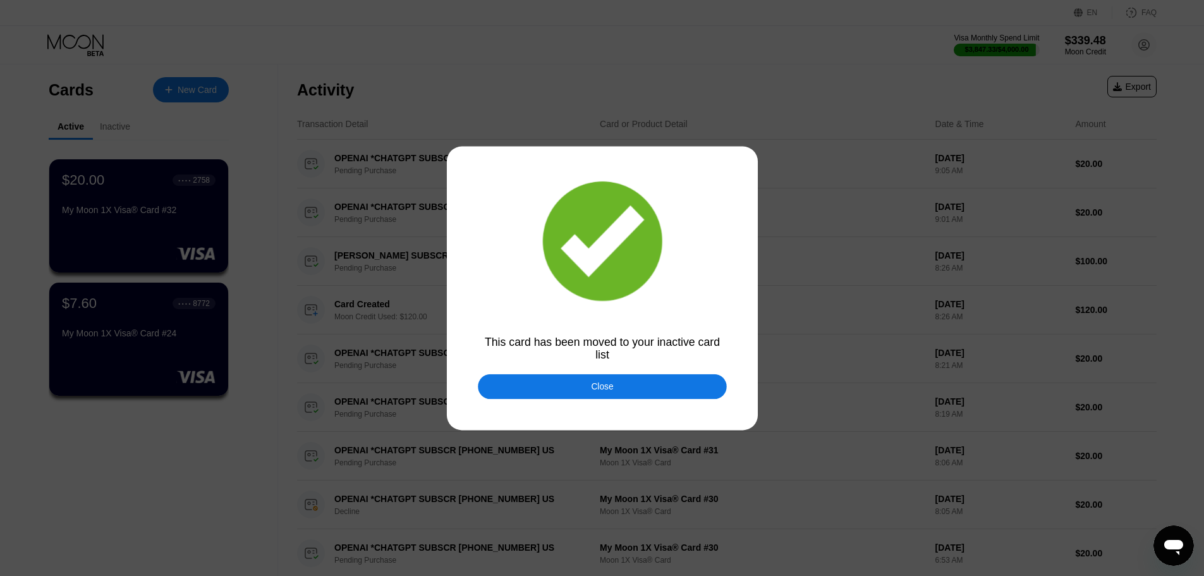
click at [79, 44] on div at bounding box center [606, 288] width 1213 height 576
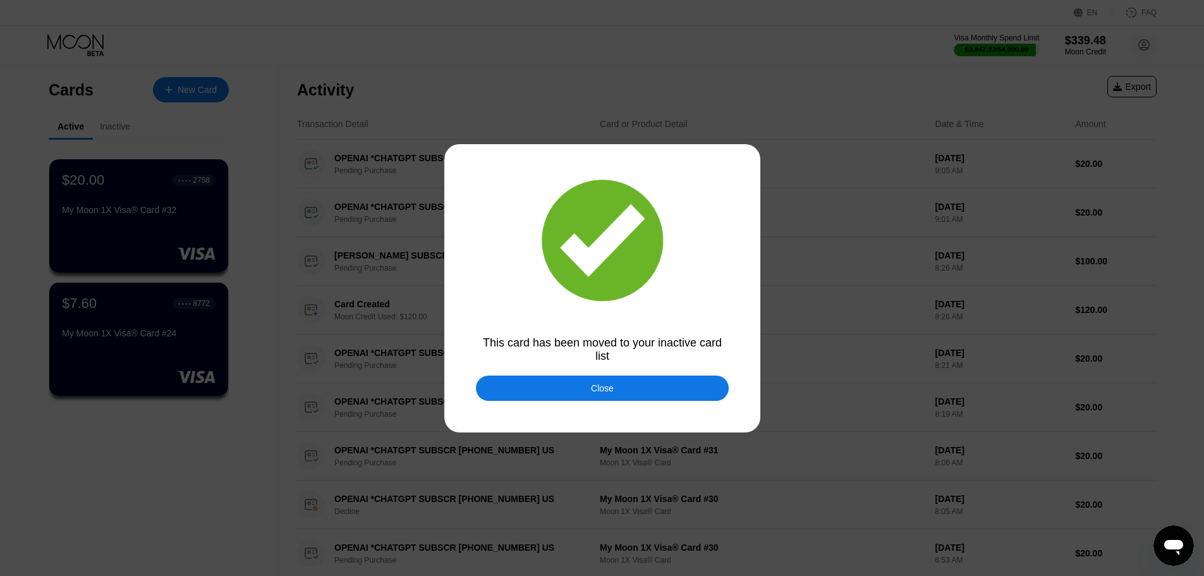
click at [606, 382] on div "Close" at bounding box center [602, 387] width 253 height 25
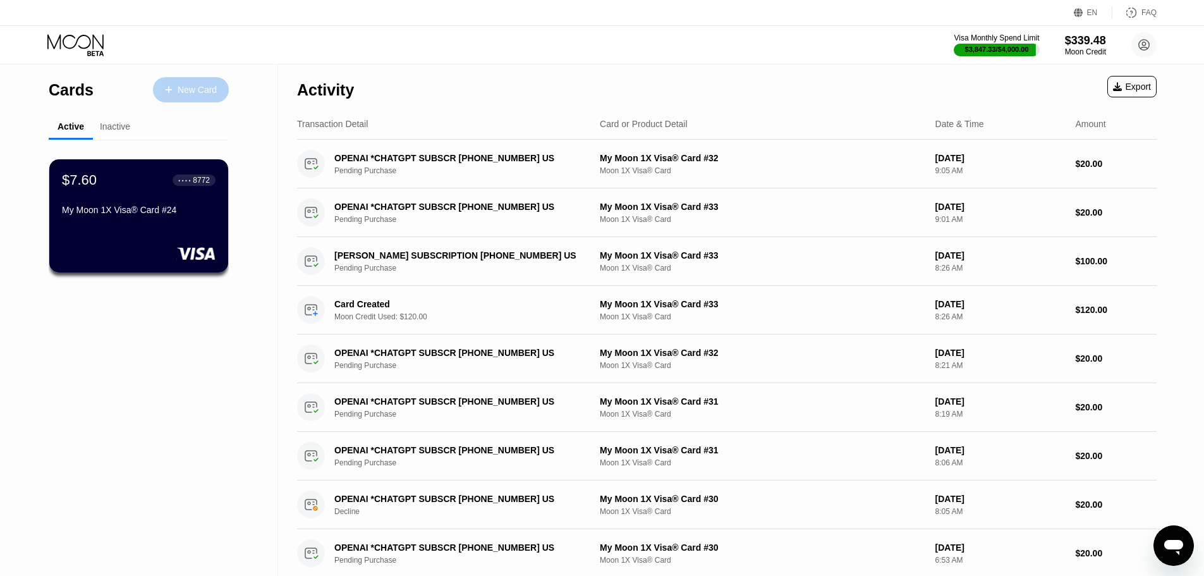
click at [179, 95] on div "New Card" at bounding box center [197, 90] width 39 height 11
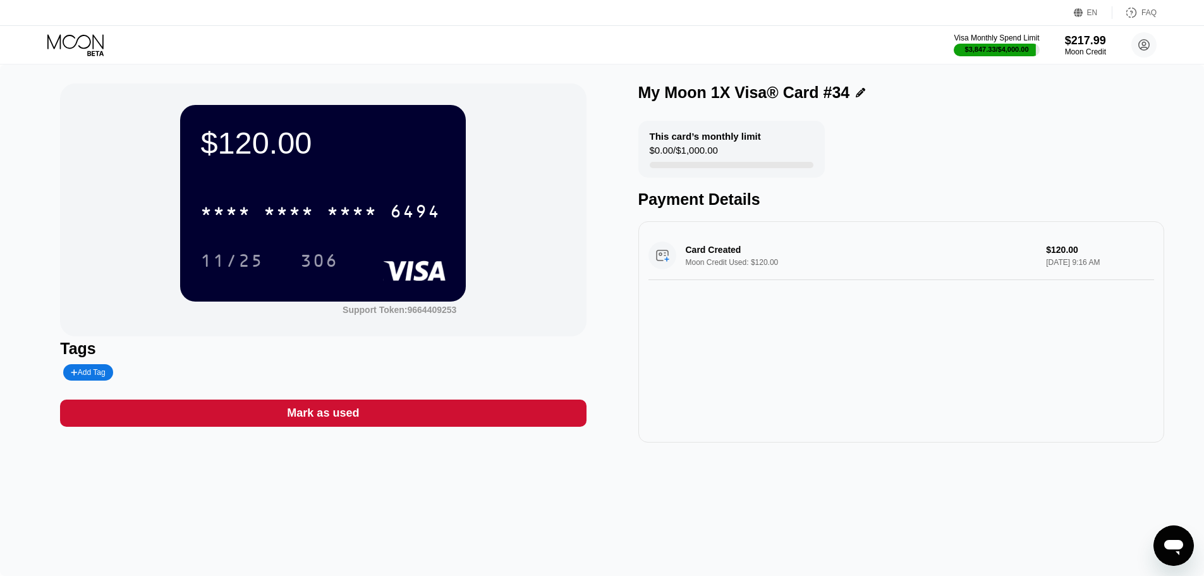
click at [366, 214] on div "* * * *" at bounding box center [352, 213] width 51 height 20
click at [689, 419] on div "Card Created Moon Credit Used: $120.00 $120.00 [DATE] 9:16 AM" at bounding box center [901, 331] width 526 height 221
click at [367, 216] on div "2653" at bounding box center [352, 213] width 51 height 20
